Goal: Navigation & Orientation: Find specific page/section

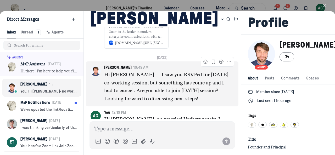
scroll to position [1563, 0]
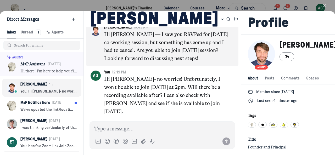
scroll to position [1, 0]
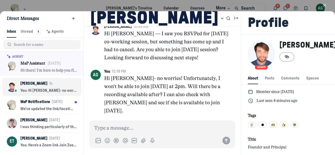
click at [326, 5] on icon "button" at bounding box center [324, 5] width 5 height 5
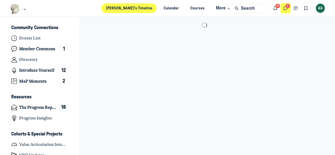
scroll to position [1288, 1030]
click at [286, 7] on icon "Direct messages" at bounding box center [285, 9] width 5 height 6
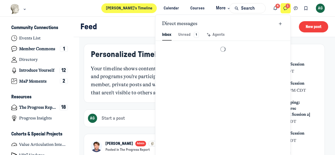
scroll to position [713, 1222]
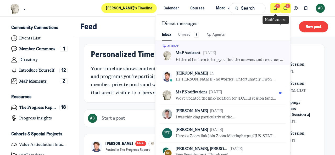
click at [278, 7] on icon "Notifications" at bounding box center [275, 9] width 5 height 6
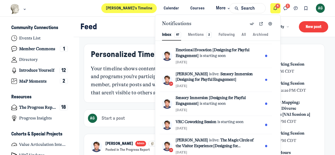
scroll to position [157, 0]
